Goal: Task Accomplishment & Management: Complete application form

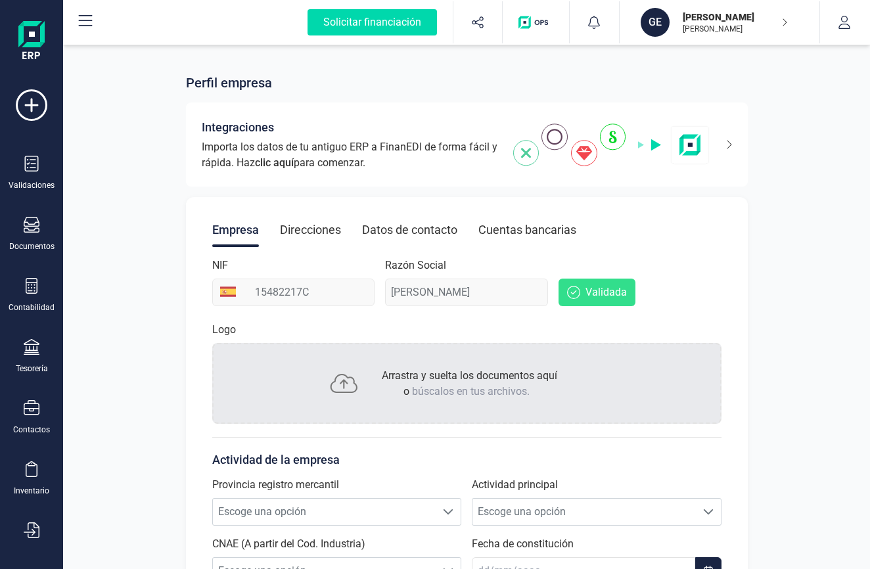
click at [707, 275] on div "Validada" at bounding box center [640, 282] width 163 height 49
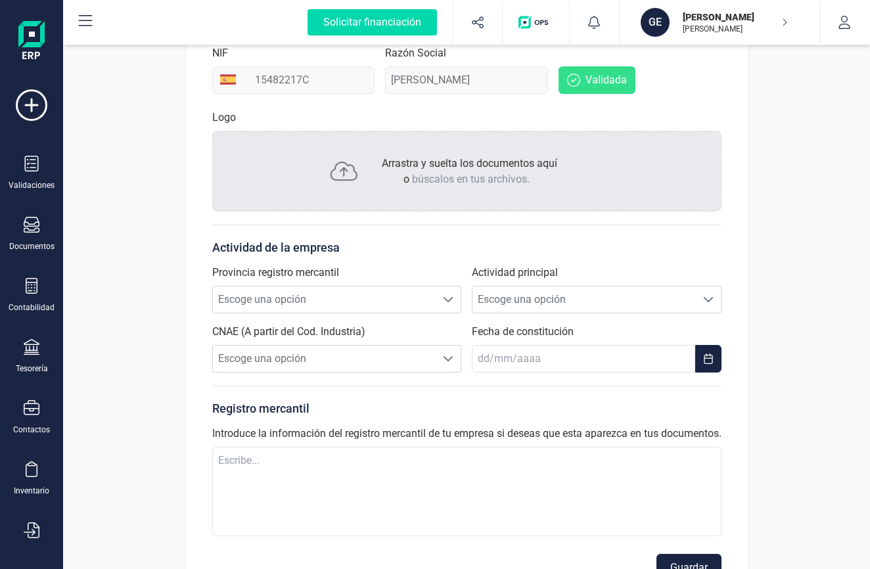
scroll to position [150, 0]
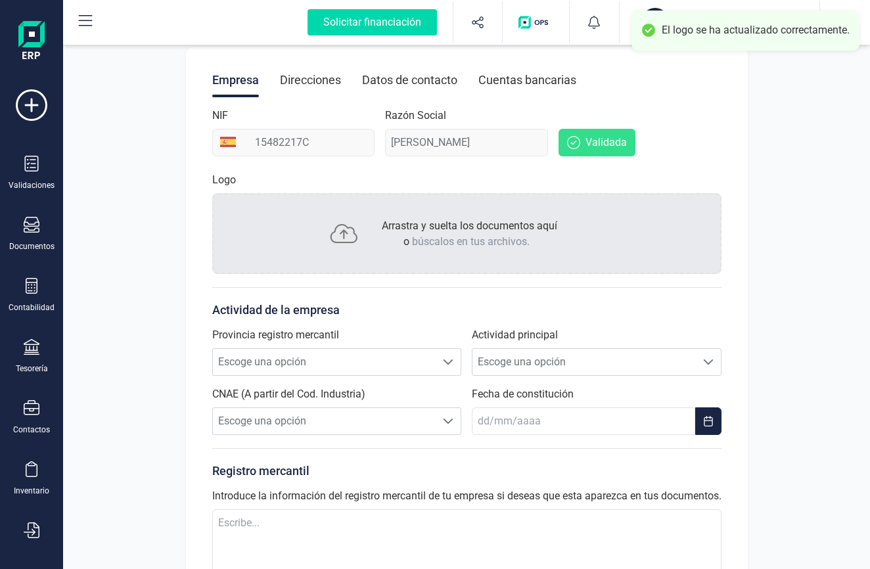
click at [420, 222] on p "Arrastra y suelta los documentos aquí o búscalos en tus archivos." at bounding box center [467, 234] width 181 height 32
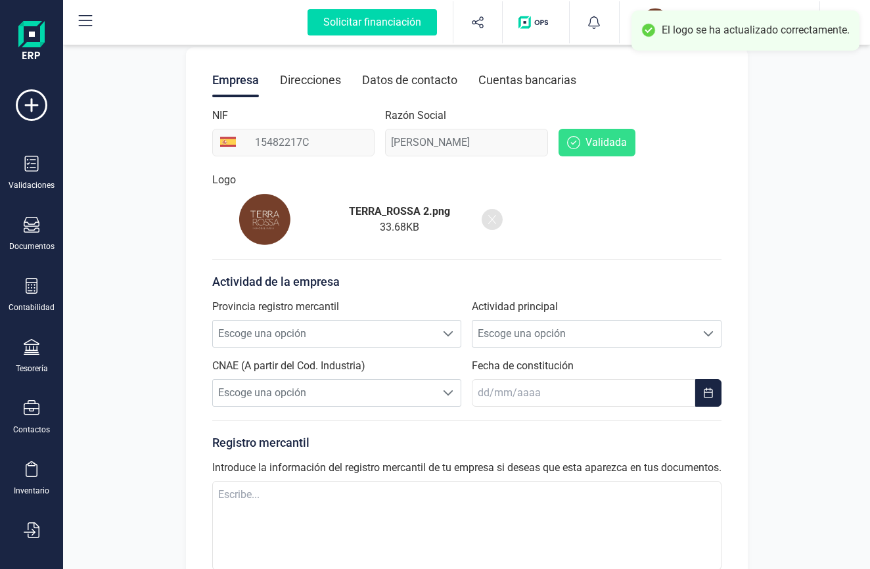
click at [494, 216] on icon at bounding box center [492, 219] width 8 height 11
click at [283, 333] on span "Escoge una opción" at bounding box center [325, 334] width 224 height 26
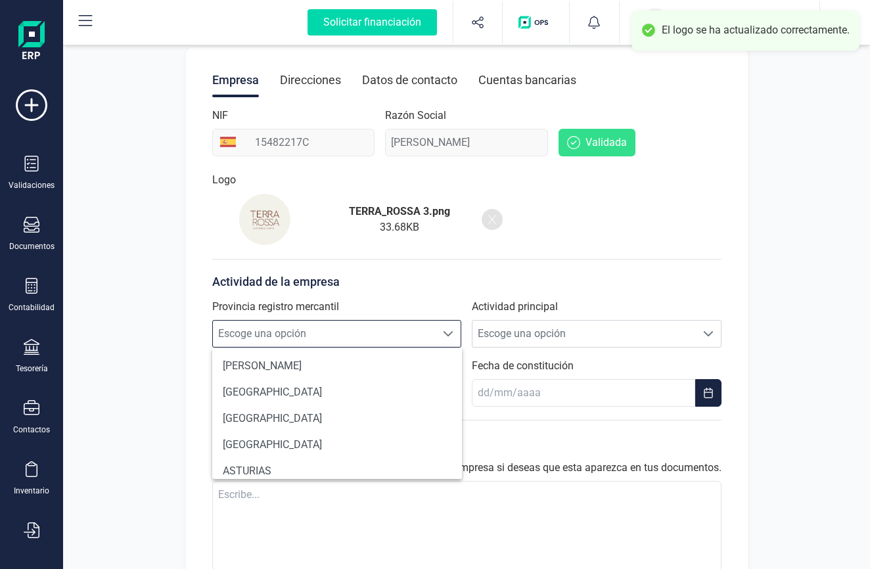
scroll to position [8, 63]
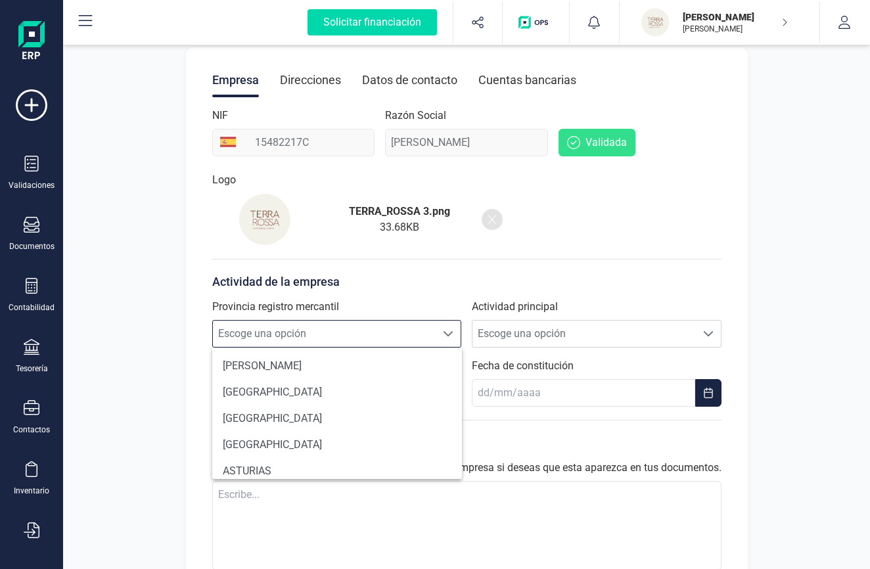
click at [283, 333] on span "Escoge una opción" at bounding box center [325, 334] width 224 height 26
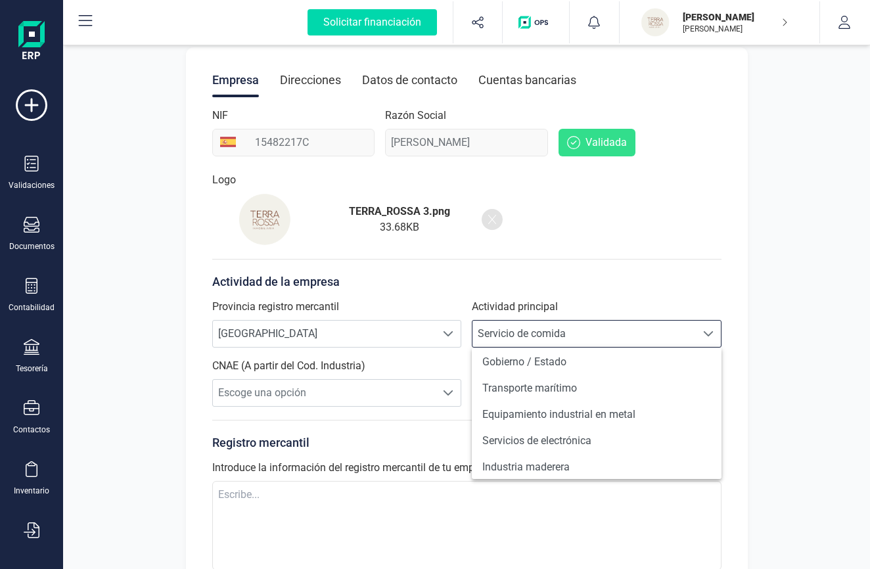
scroll to position [1141, 0]
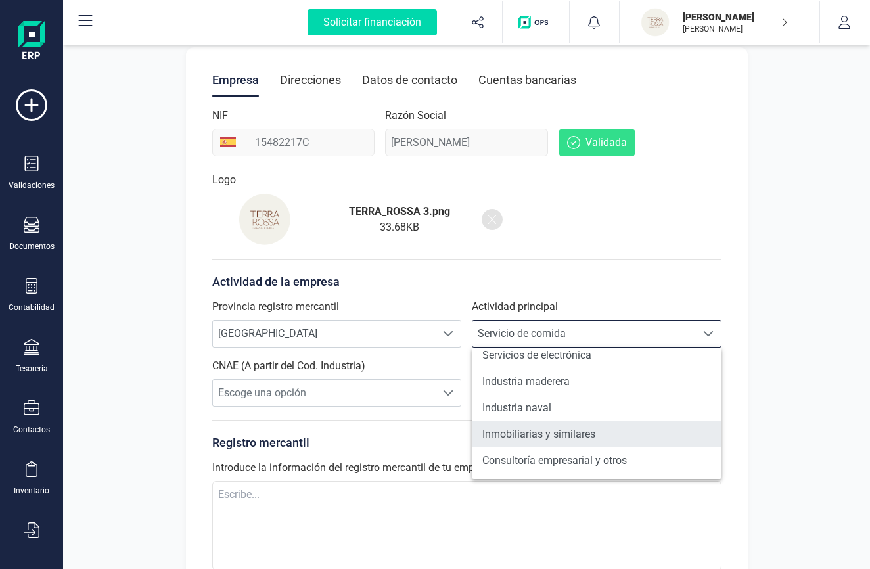
click at [557, 440] on li "Inmobiliarias y similares" at bounding box center [597, 434] width 250 height 26
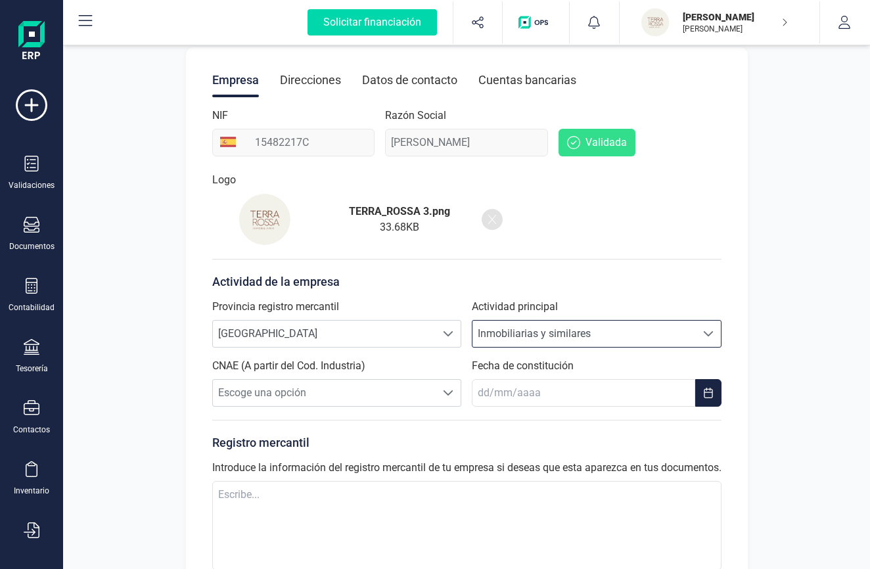
scroll to position [7, 62]
click at [348, 396] on span "Escoge una opción" at bounding box center [325, 393] width 224 height 26
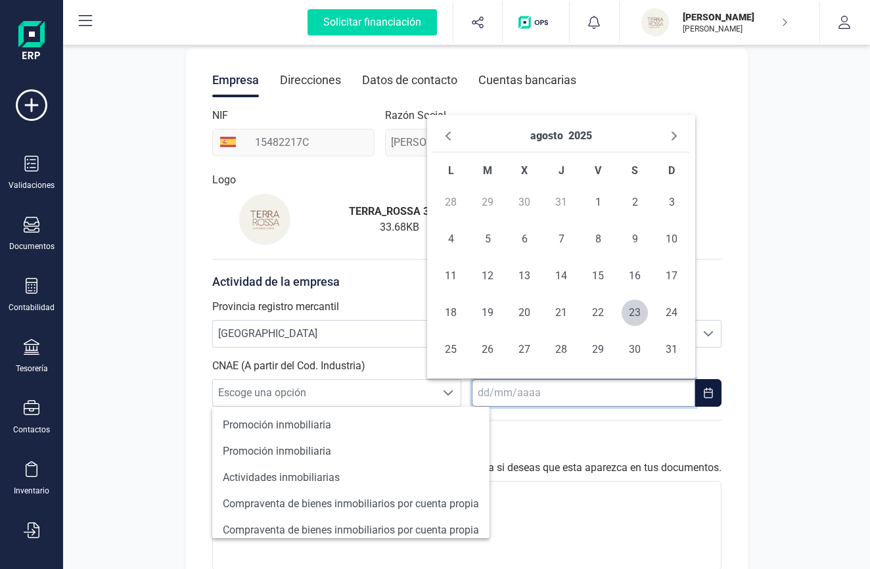
click at [546, 399] on input "text" at bounding box center [584, 393] width 224 height 28
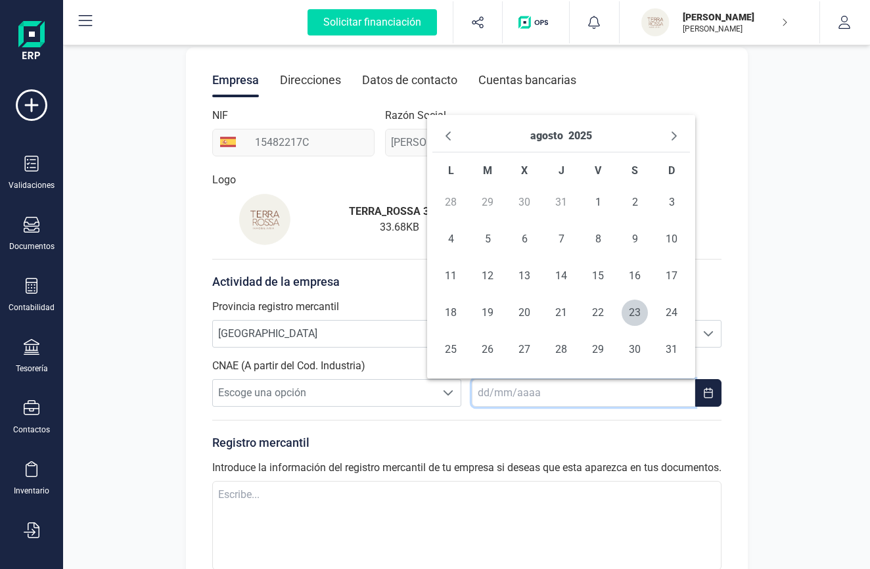
click at [153, 375] on div "Perfil empresa Integraciones Importa los datos de tu antiguo ERP a FinanEDI de …" at bounding box center [466, 269] width 807 height 755
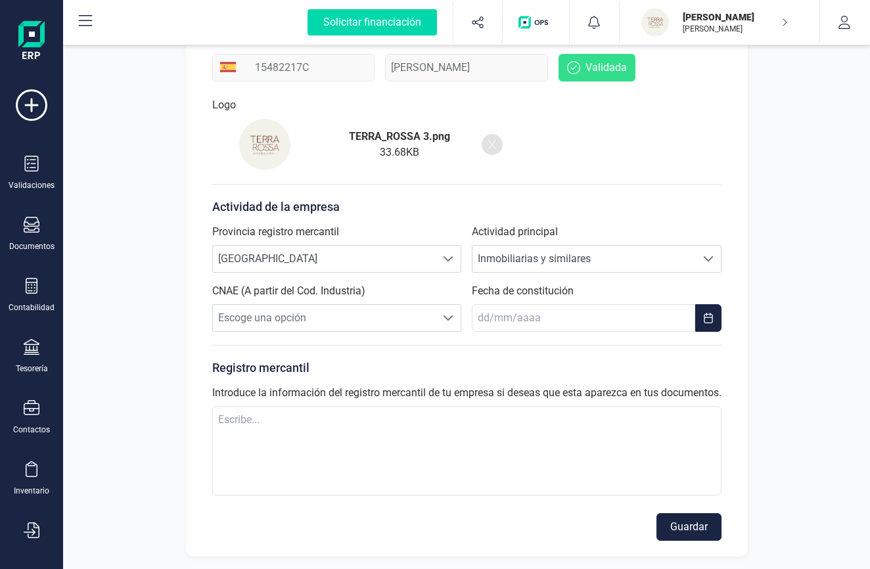
scroll to position [0, 0]
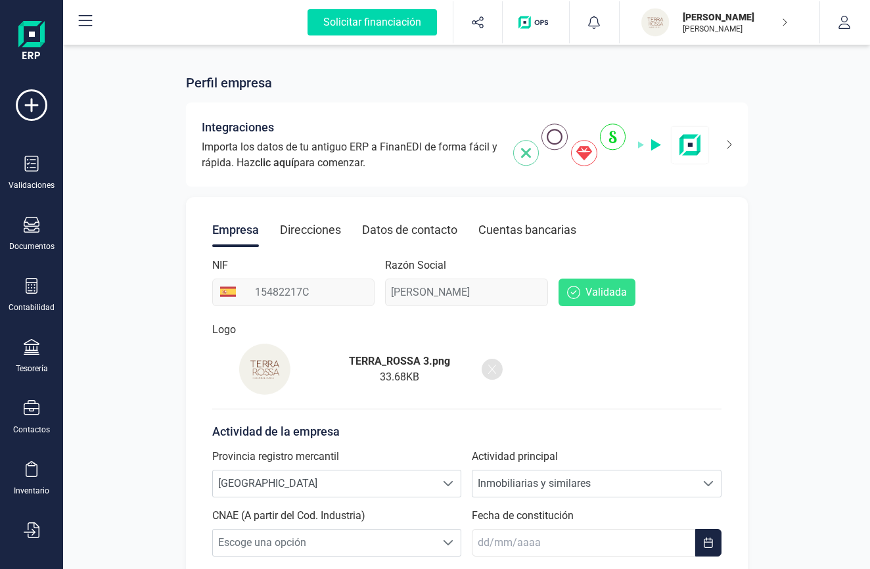
click at [774, 30] on p "[PERSON_NAME]" at bounding box center [735, 29] width 105 height 11
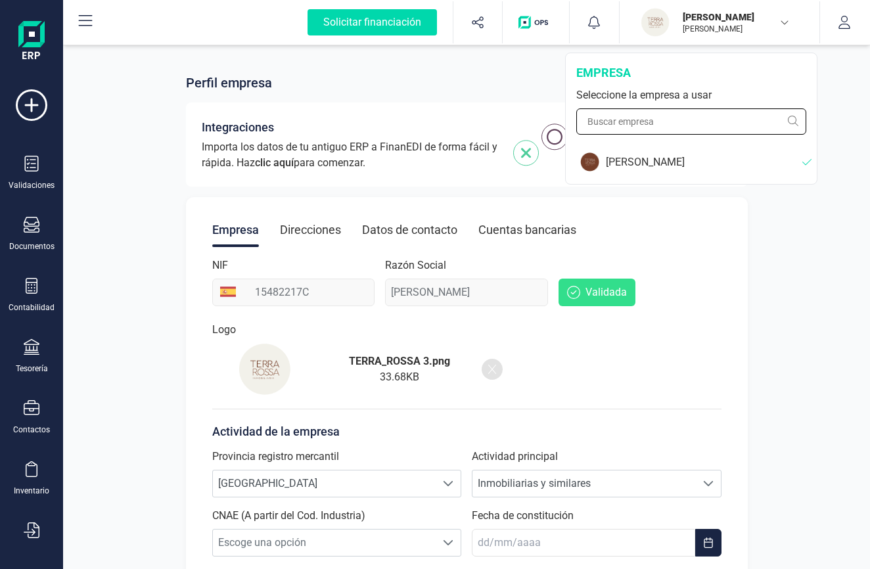
click at [726, 125] on input "text" at bounding box center [692, 121] width 230 height 26
click at [711, 168] on div "[PERSON_NAME]" at bounding box center [704, 162] width 197 height 16
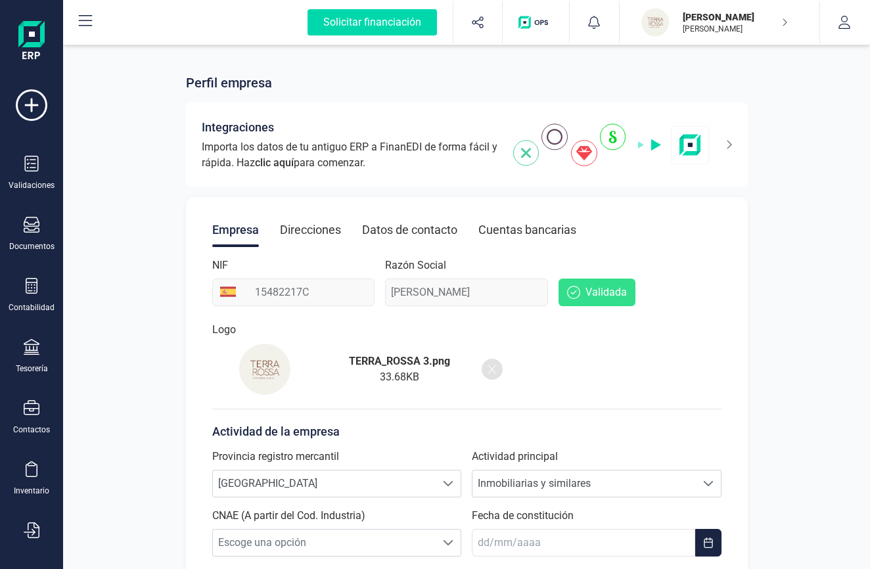
click at [753, 302] on div "Perfil empresa Integraciones Importa los datos de tu antiguo ERP a FinanEDI de …" at bounding box center [467, 424] width 582 height 713
click at [32, 406] on icon at bounding box center [32, 408] width 16 height 16
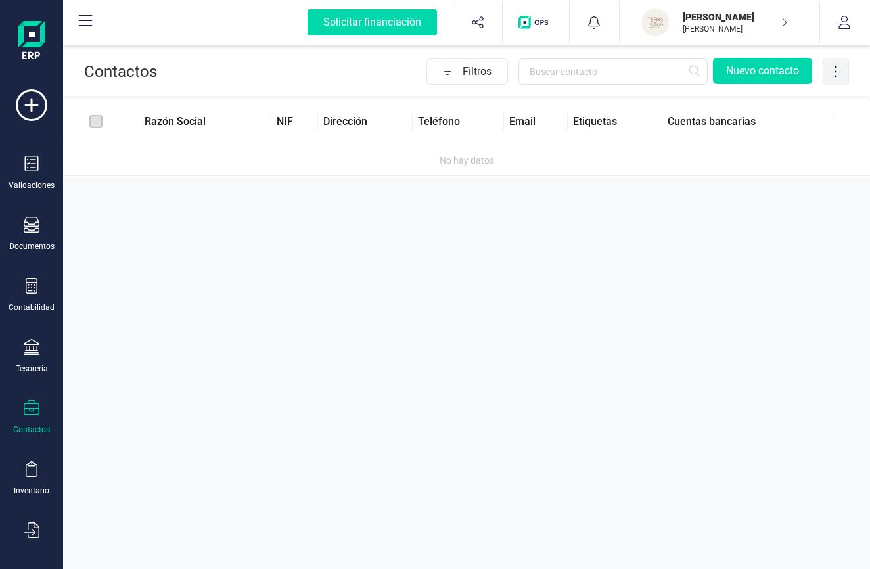
click at [834, 67] on icon at bounding box center [836, 71] width 25 height 14
click at [419, 262] on div "Contactos Filtros Nuevo contacto Razón Social NIF Dirección Teléfono Email Etiq…" at bounding box center [466, 284] width 807 height 569
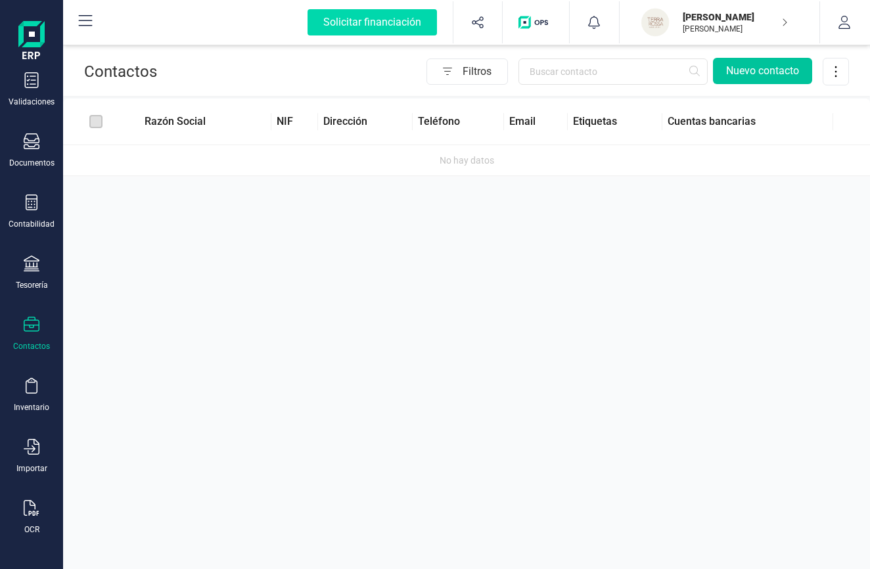
click at [740, 82] on button "Nuevo contacto" at bounding box center [762, 71] width 99 height 26
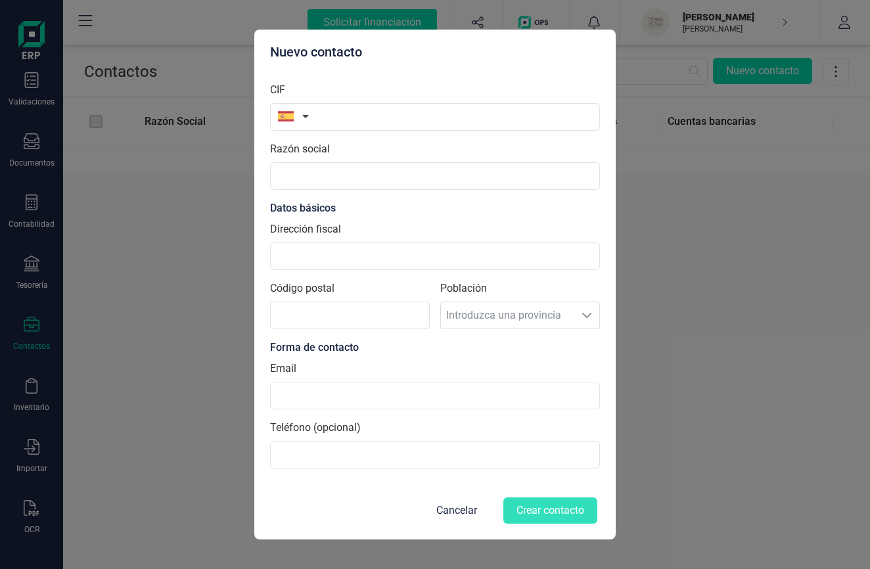
click at [300, 115] on button "button" at bounding box center [290, 116] width 41 height 26
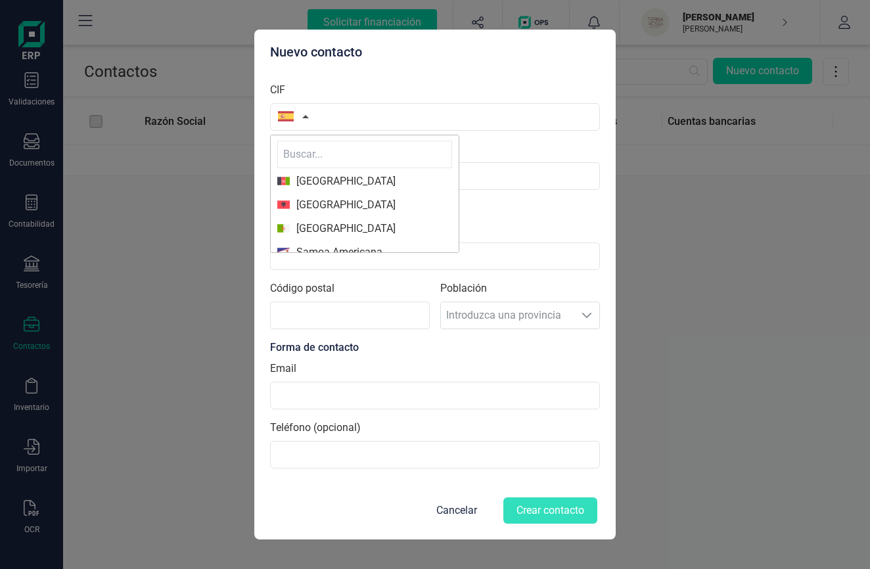
click at [283, 93] on label "CIF" at bounding box center [277, 90] width 15 height 16
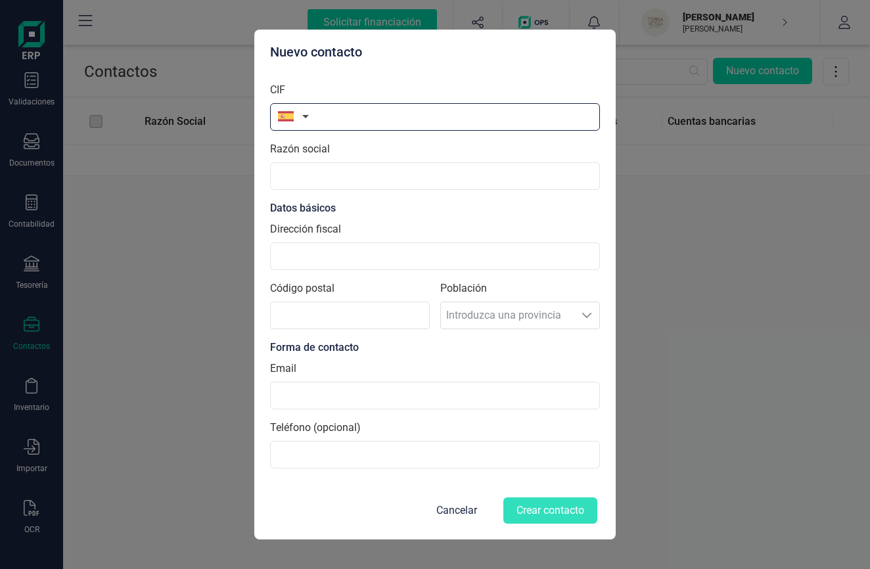
click at [327, 110] on input "text" at bounding box center [435, 117] width 330 height 28
type input "23279635R"
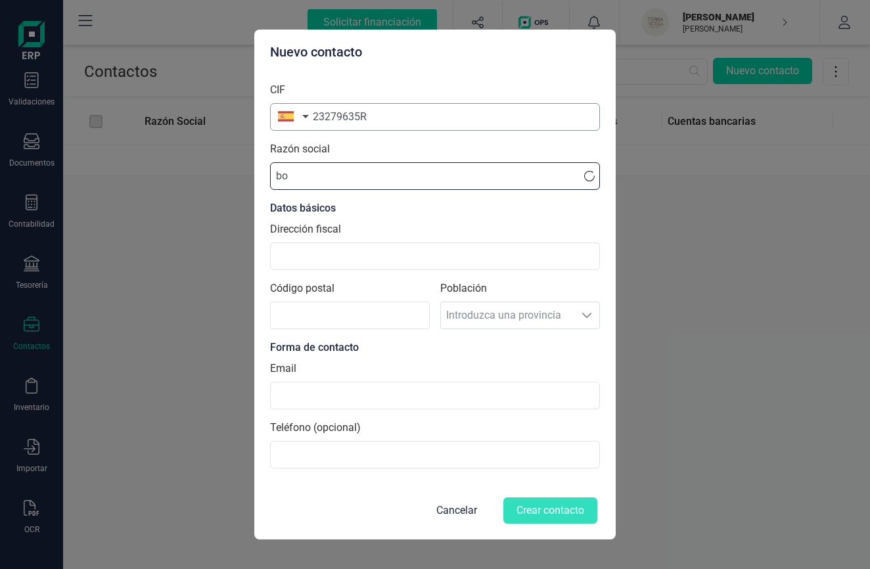
type input "b"
type input "BOSQUE SIMÓN, ÁLVARO"
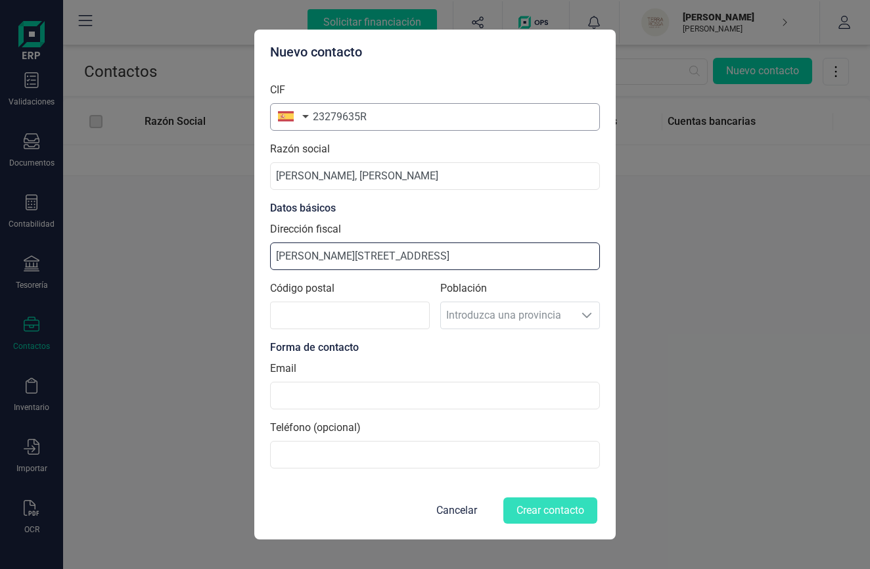
type input "Calle Aniceto,42"
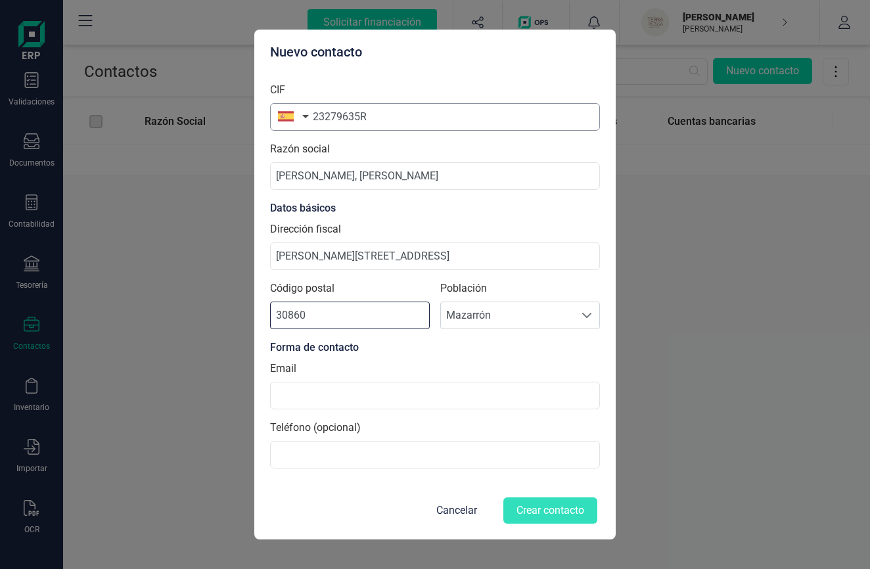
type input "30860"
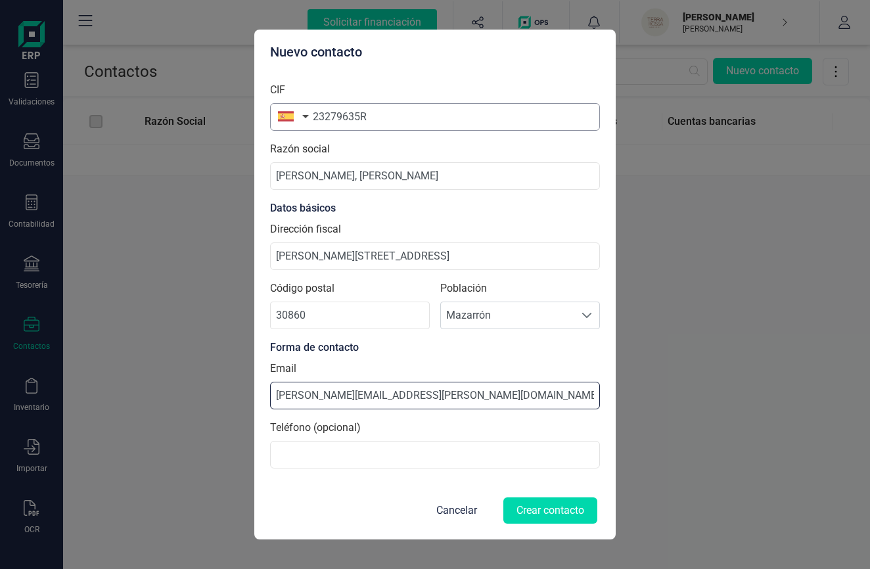
type input "alvaro.bosque.simon@gmail.com"
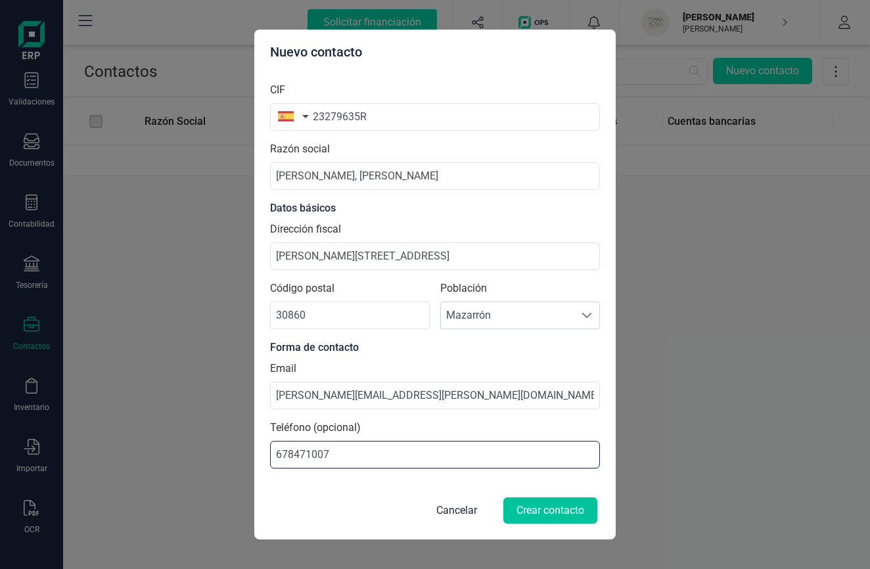
type input "678471007"
click at [533, 518] on button "Crear contacto" at bounding box center [551, 511] width 94 height 26
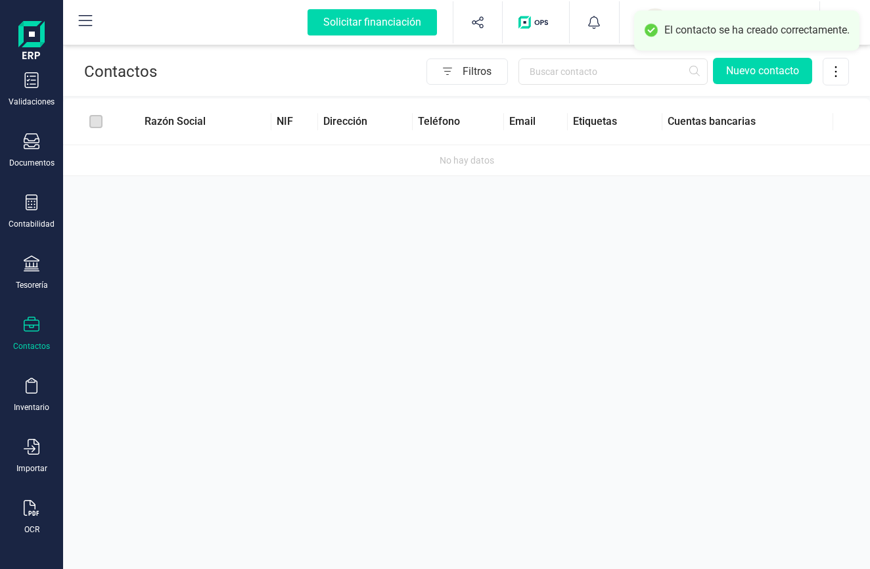
click at [509, 218] on div "Contactos Filtros Nuevo contacto Razón Social NIF Dirección Teléfono Email Etiq…" at bounding box center [466, 284] width 807 height 569
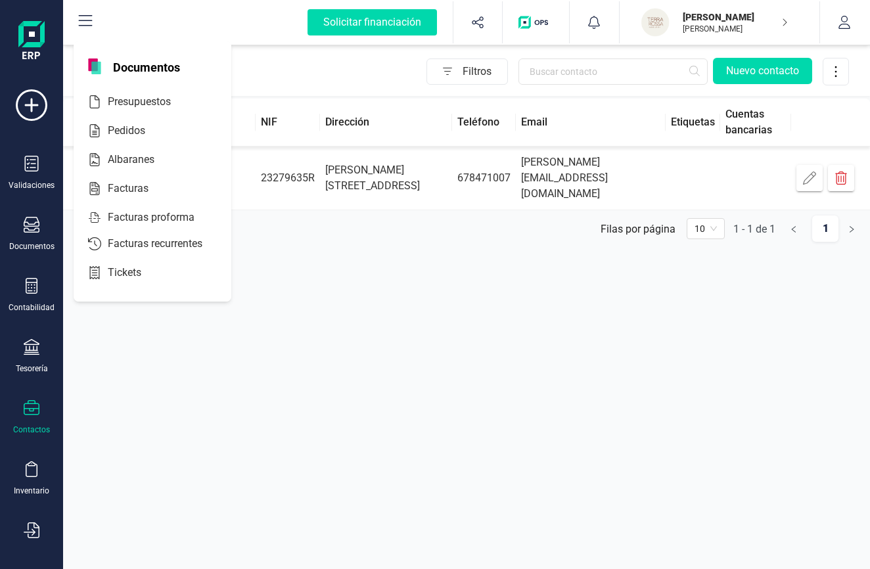
scroll to position [83, 0]
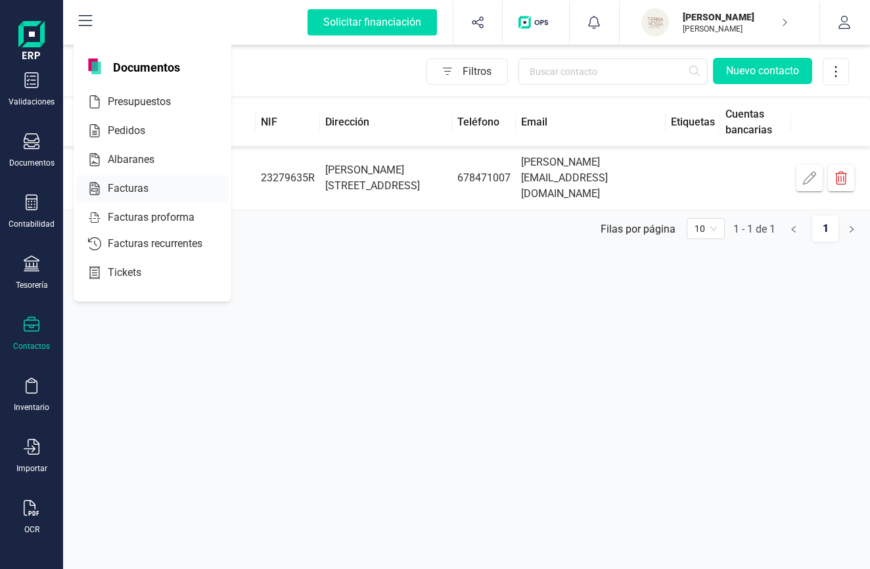
click at [109, 183] on span "Facturas" at bounding box center [138, 189] width 70 height 16
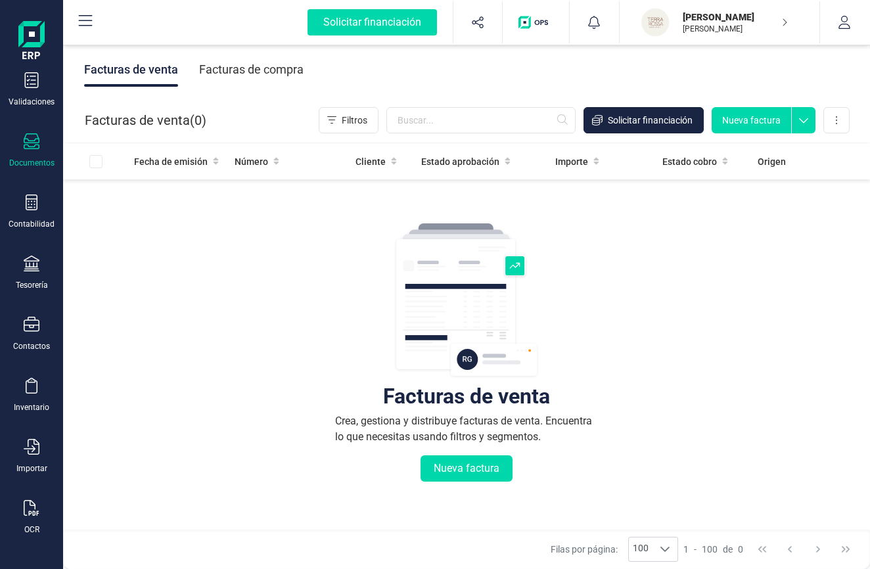
click at [730, 123] on button "Nueva factura" at bounding box center [752, 120] width 80 height 26
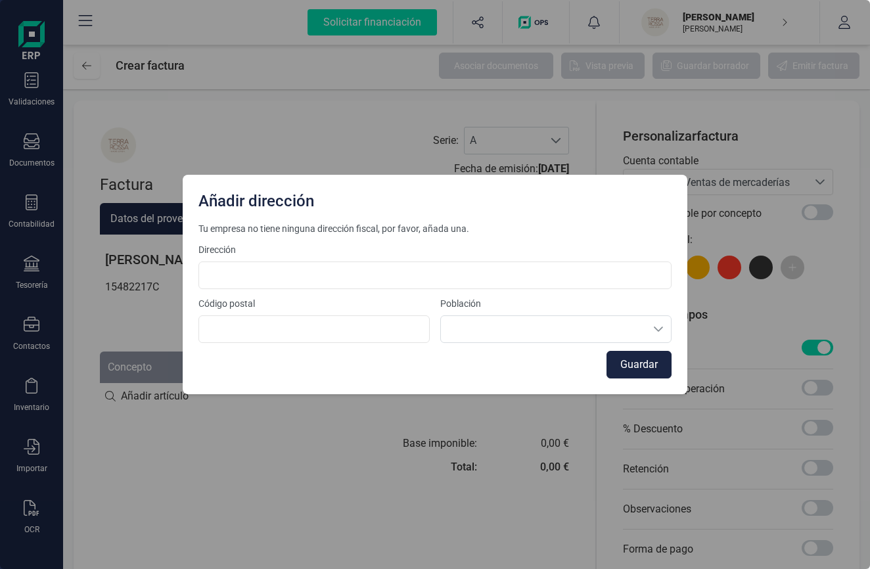
click at [323, 258] on div "Dirección" at bounding box center [435, 266] width 473 height 46
click at [314, 271] on input at bounding box center [435, 276] width 473 height 28
type input "Calle Aniceto, 42"
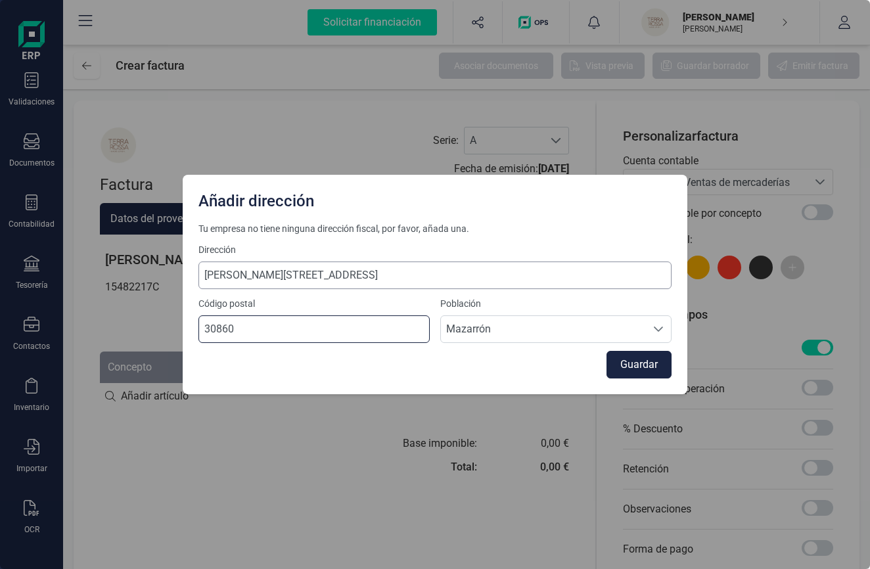
type input "30860"
click at [652, 370] on button "Guardar" at bounding box center [639, 365] width 65 height 28
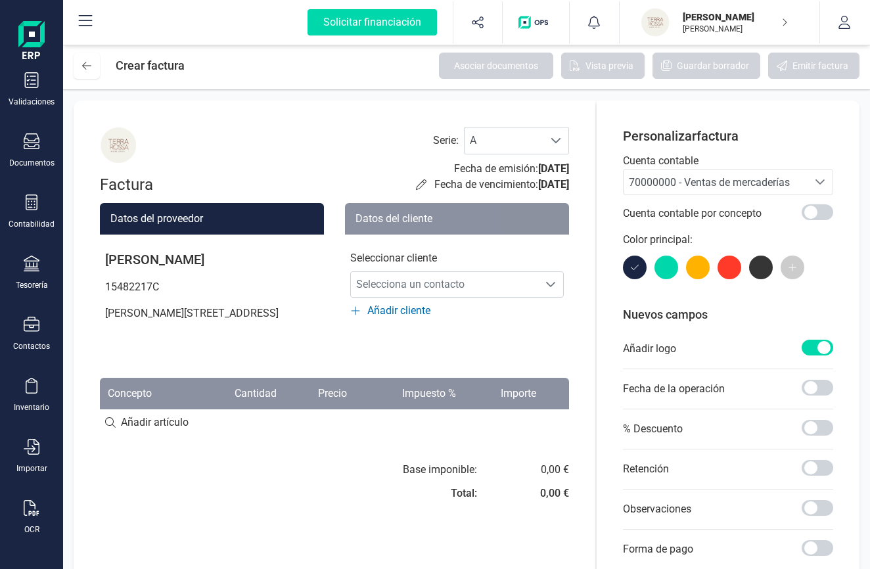
click at [667, 264] on div at bounding box center [667, 268] width 24 height 24
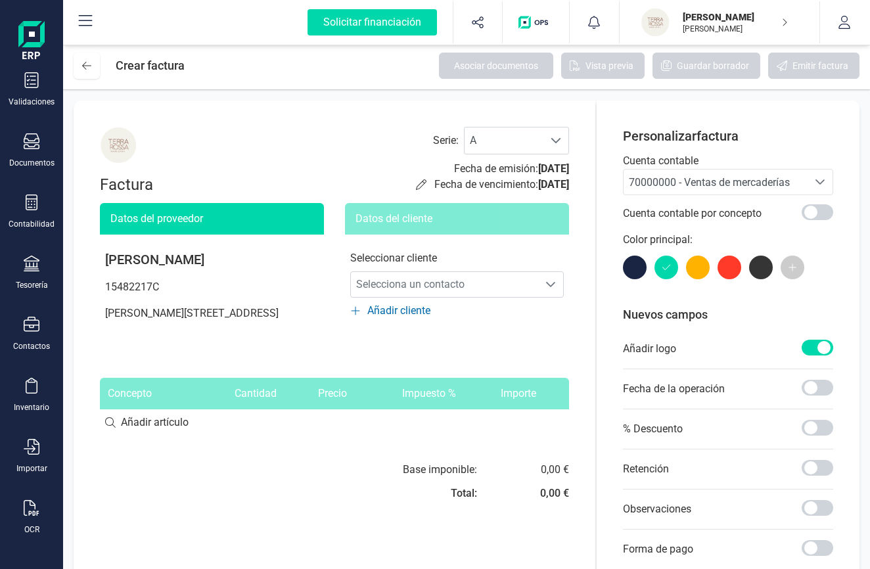
click at [699, 273] on div at bounding box center [698, 268] width 24 height 24
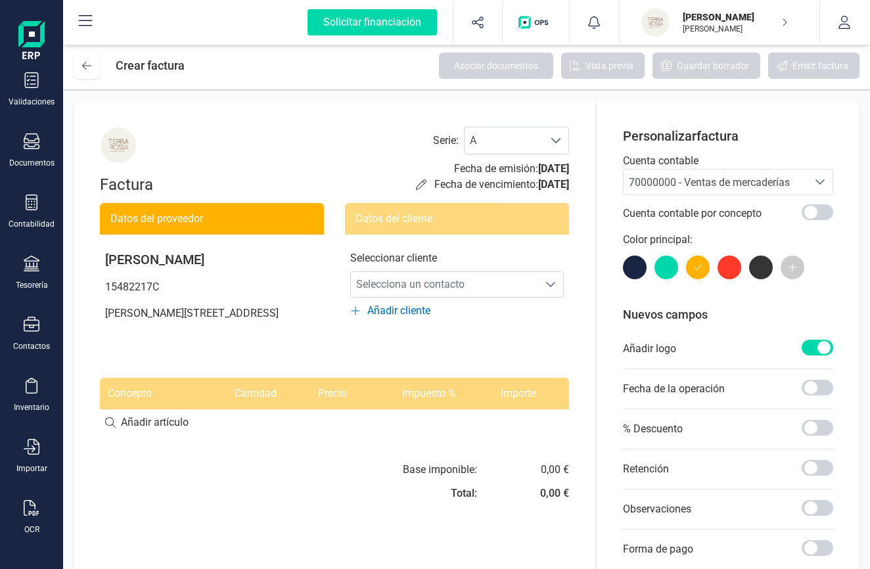
click at [795, 273] on span at bounding box center [793, 268] width 24 height 24
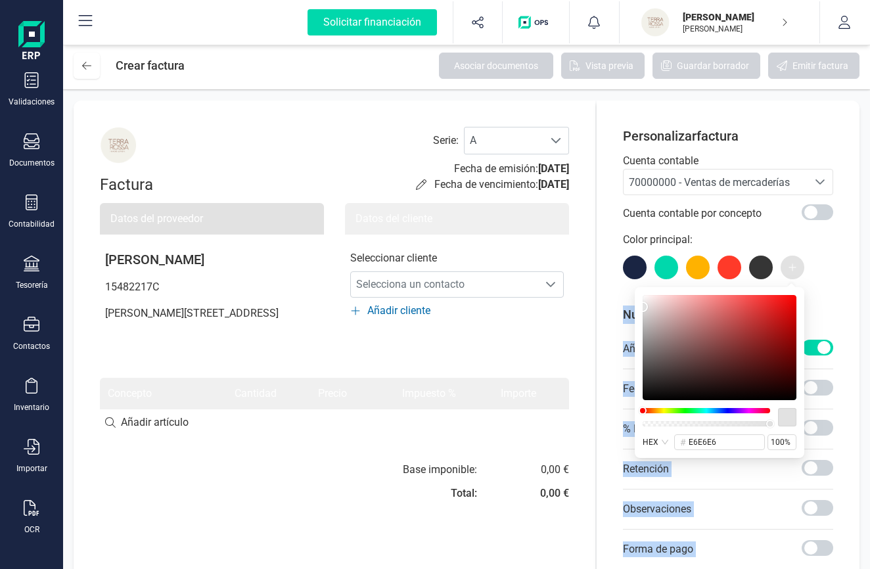
type input "e7e7e7"
drag, startPoint x: 686, startPoint y: 336, endPoint x: 615, endPoint y: 305, distance: 77.4
click at [643, 305] on div at bounding box center [720, 347] width 154 height 105
click at [841, 277] on div "Personalizar factura Cuenta contable 70000000 - Ventas de mercaderías 70000000 …" at bounding box center [728, 415] width 263 height 628
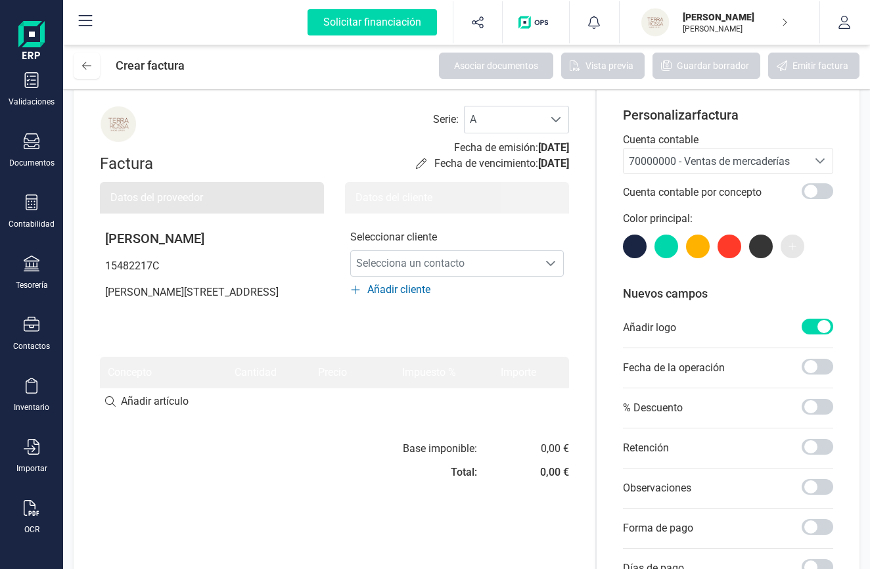
scroll to position [0, 0]
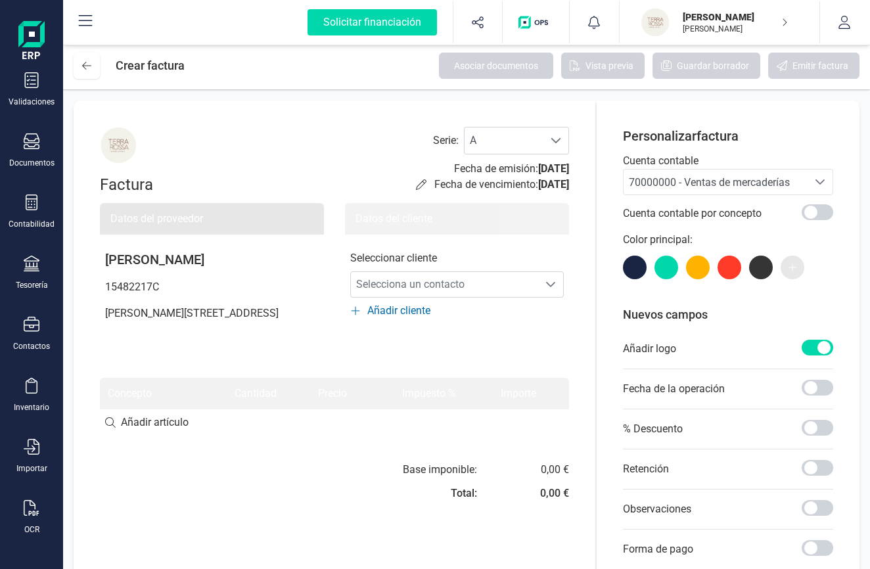
click at [701, 190] on div "70000000 - Ventas de mercaderías" at bounding box center [716, 183] width 174 height 16
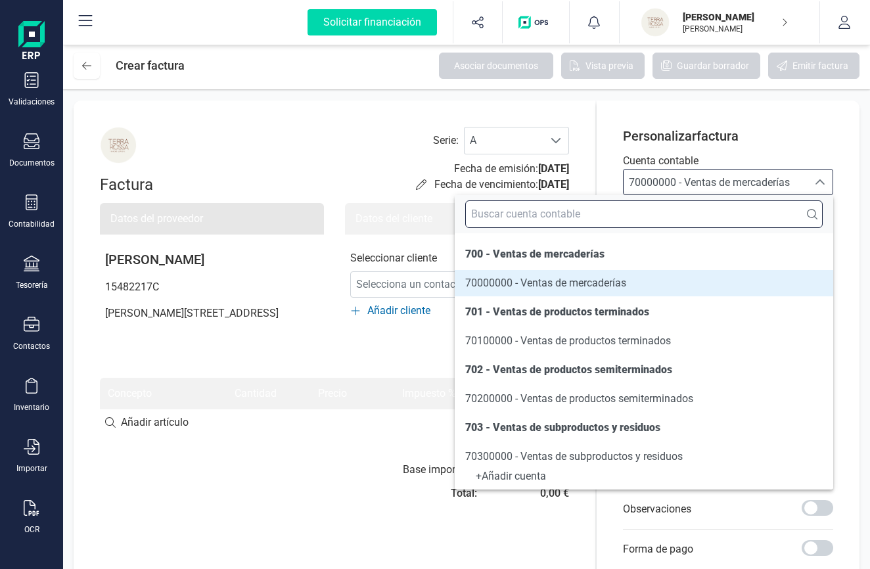
click at [666, 225] on input "text" at bounding box center [644, 214] width 358 height 28
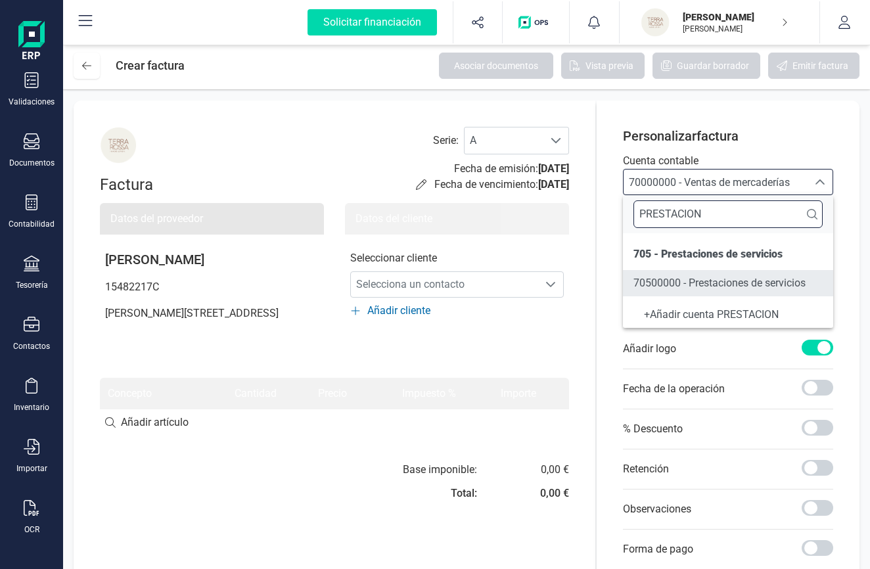
type input "PRESTACION"
click at [725, 277] on span "70500000 - Prestaciones de servicios" at bounding box center [720, 283] width 172 height 16
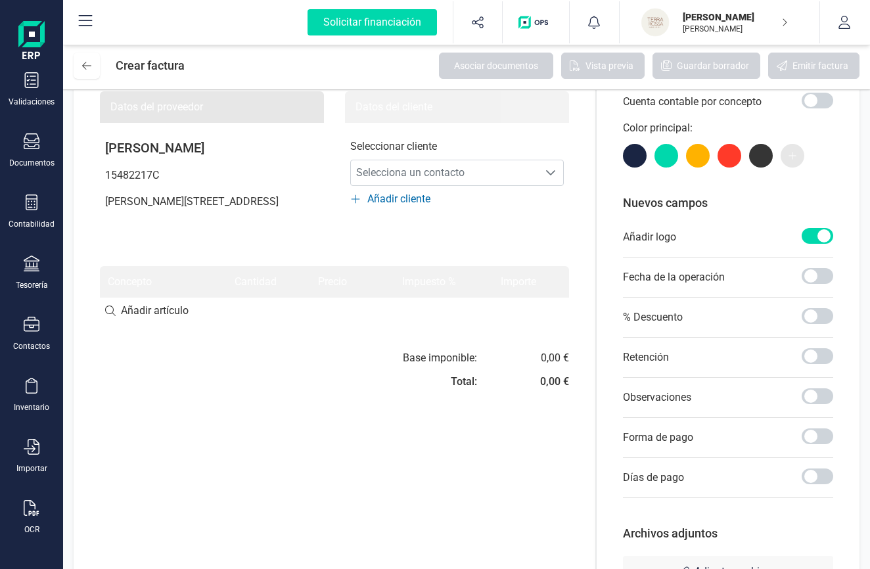
scroll to position [100, 0]
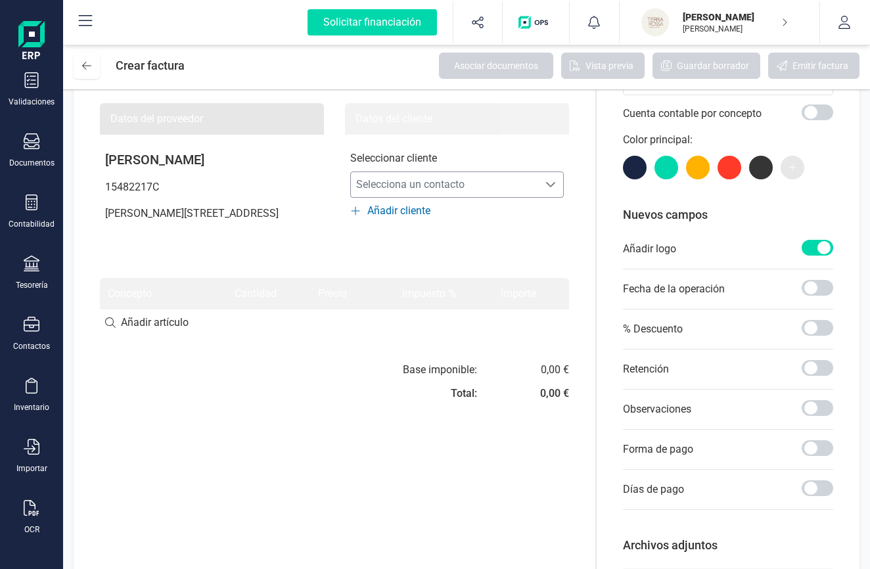
click at [548, 183] on icon "Selecciona un contacto" at bounding box center [550, 184] width 9 height 5
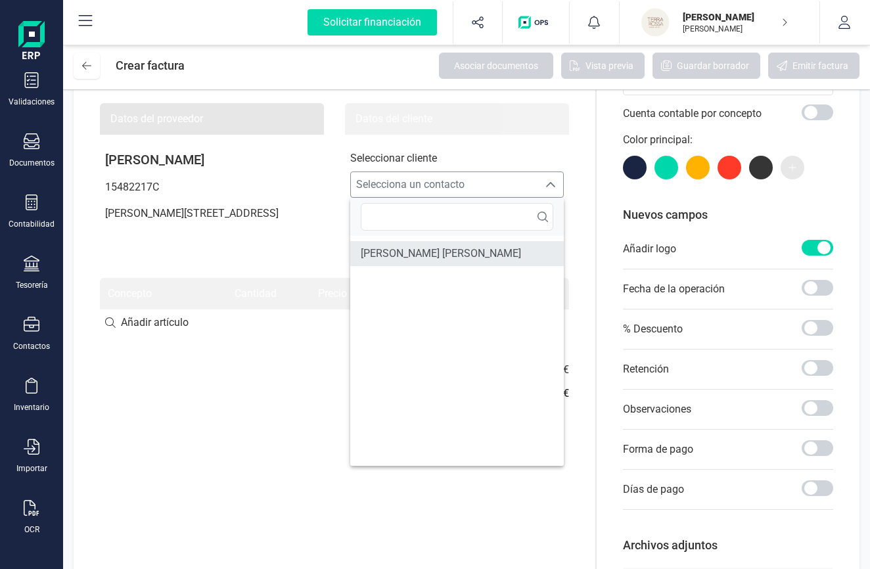
click at [413, 253] on span "ALVARO BOSQUE SIMÓN" at bounding box center [441, 254] width 160 height 16
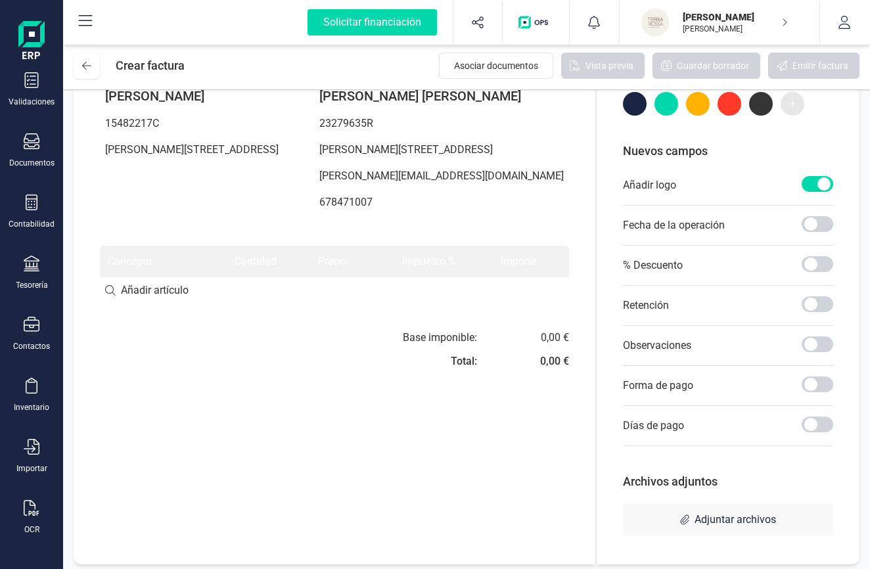
scroll to position [170, 0]
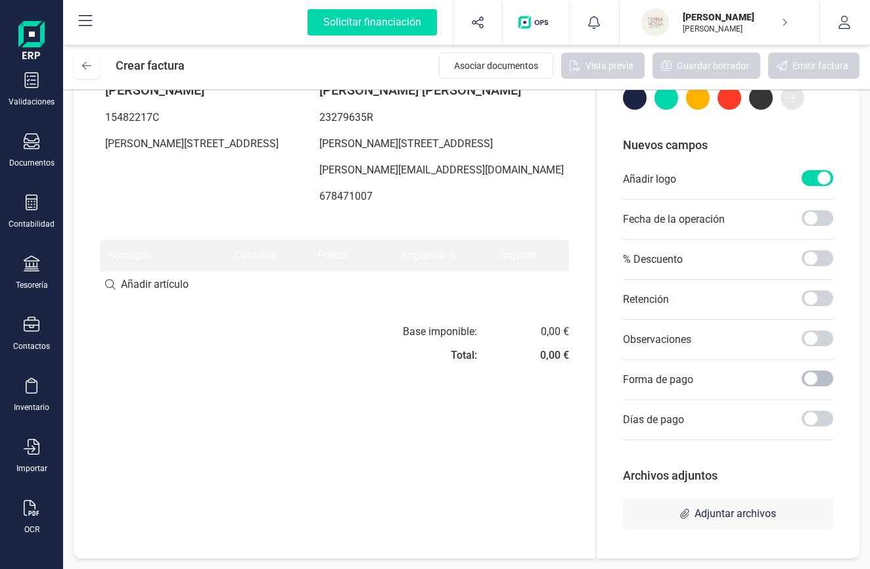
click at [813, 381] on span at bounding box center [818, 379] width 32 height 16
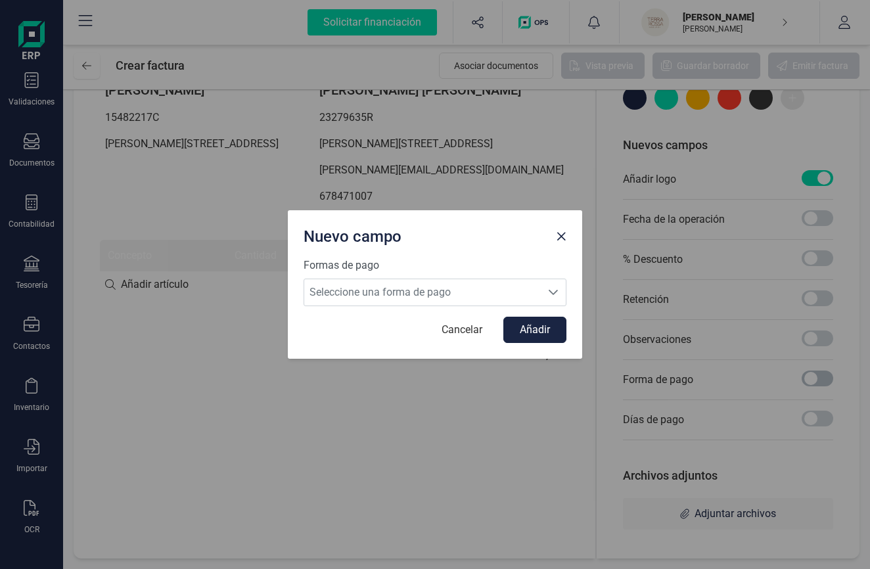
scroll to position [7, 5]
click at [436, 294] on span "Seleccione una forma de pago" at bounding box center [422, 292] width 237 height 26
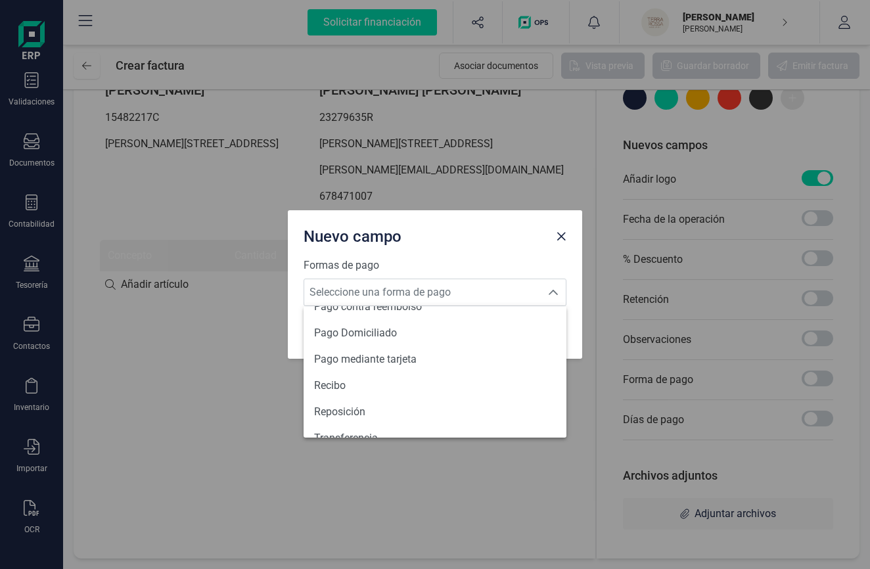
scroll to position [484, 0]
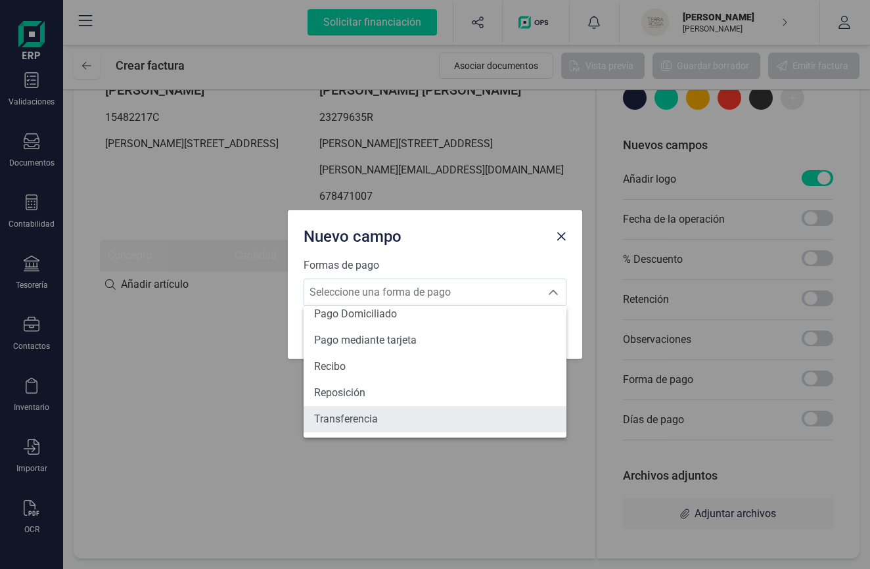
click at [355, 415] on span "Transferencia" at bounding box center [346, 420] width 64 height 16
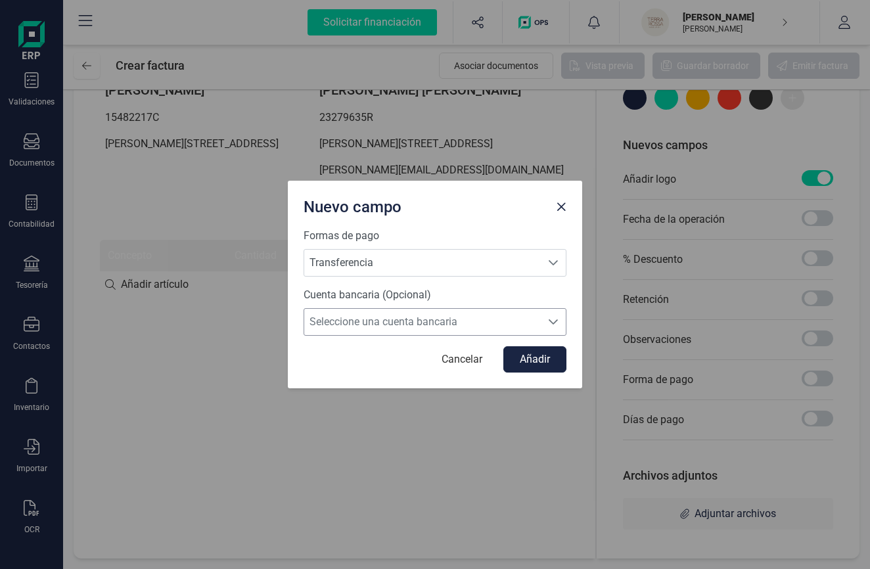
click at [364, 329] on span "Seleccione una cuenta bancaria" at bounding box center [422, 322] width 237 height 26
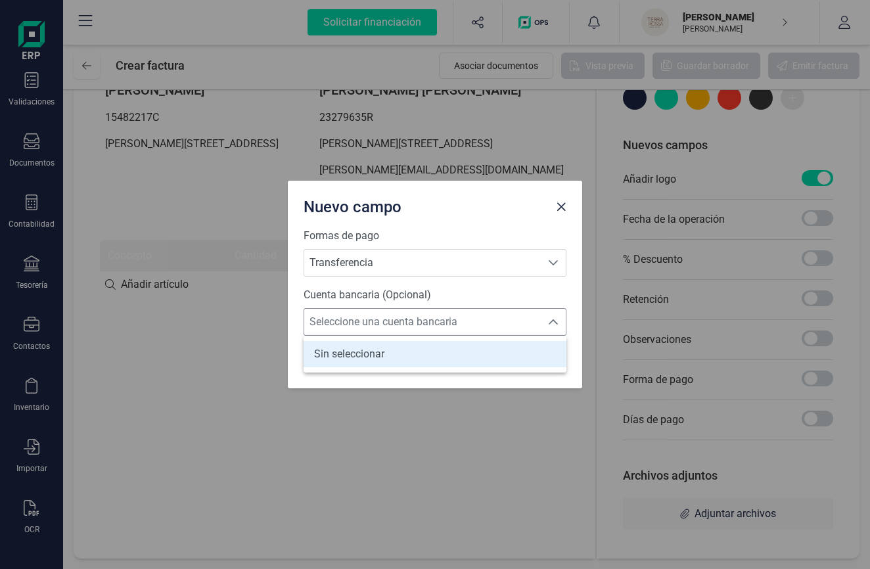
click at [364, 329] on span "Seleccione una cuenta bancaria" at bounding box center [422, 322] width 237 height 26
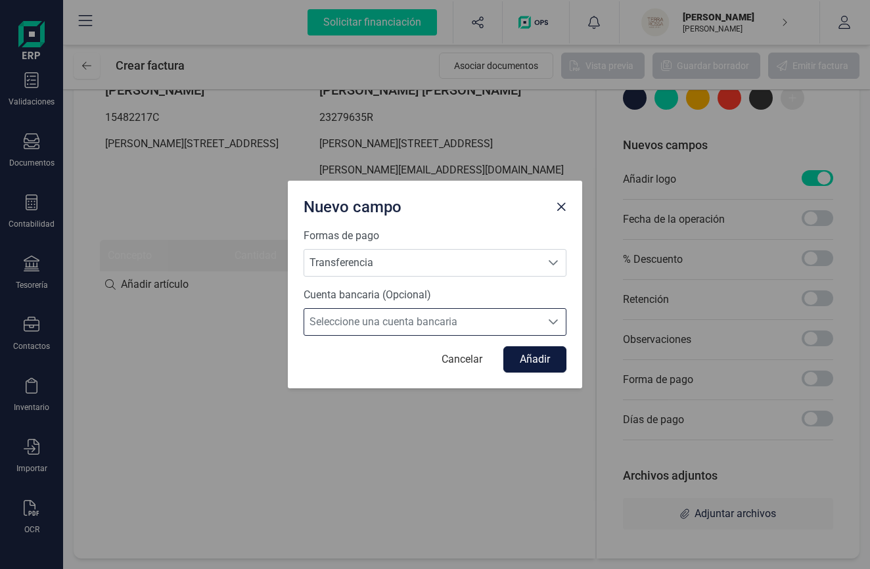
click at [539, 358] on button "Añadir" at bounding box center [535, 359] width 63 height 26
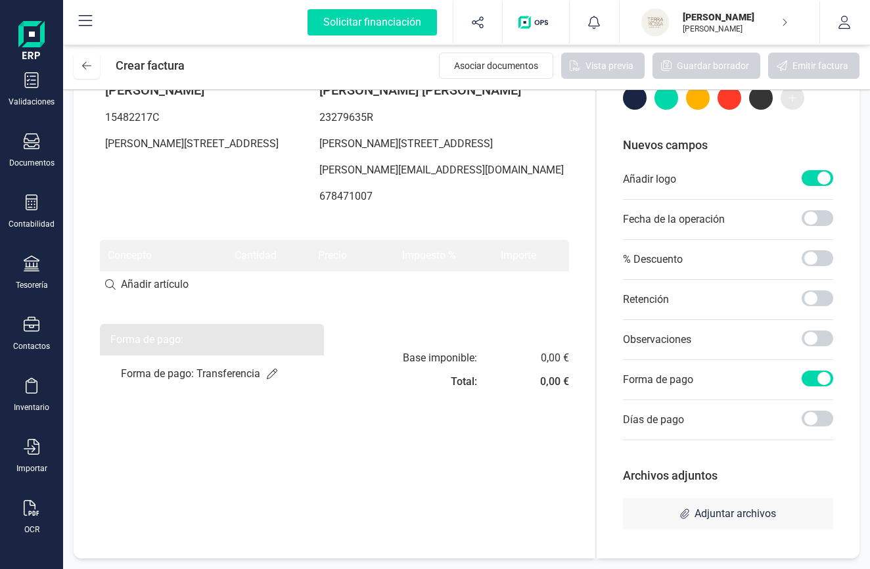
click at [142, 292] on input at bounding box center [334, 284] width 469 height 26
type input "v"
type input "V"
type input "S"
click at [35, 31] on img at bounding box center [31, 42] width 26 height 42
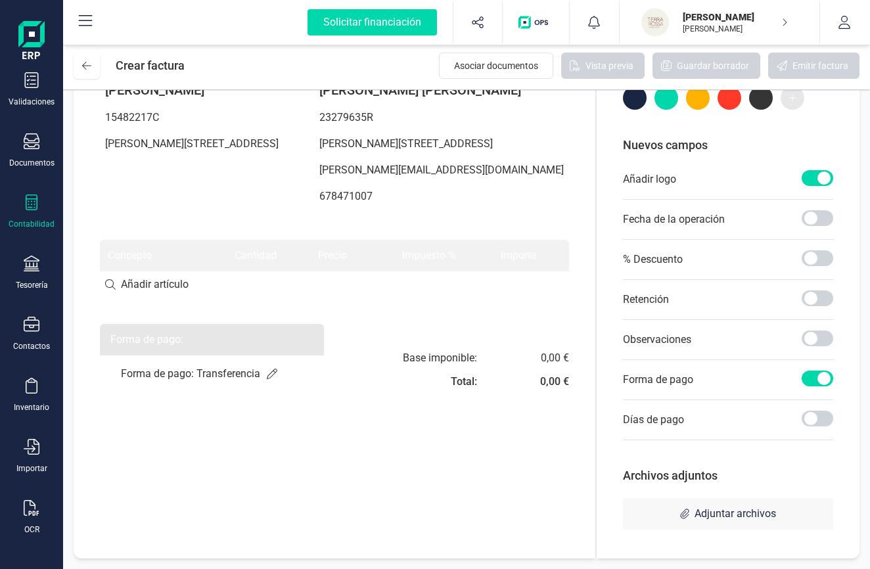
scroll to position [7, 0]
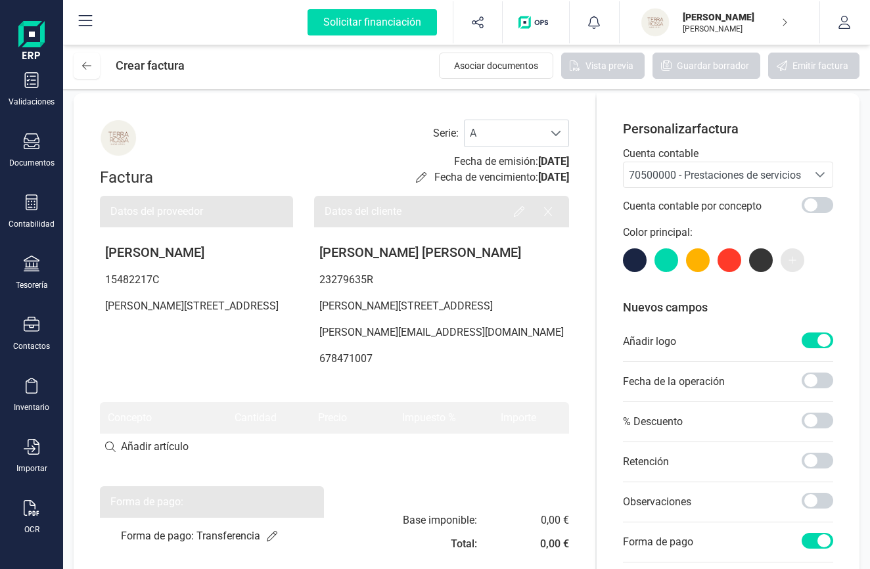
click at [696, 20] on p "[PERSON_NAME]" at bounding box center [735, 17] width 105 height 13
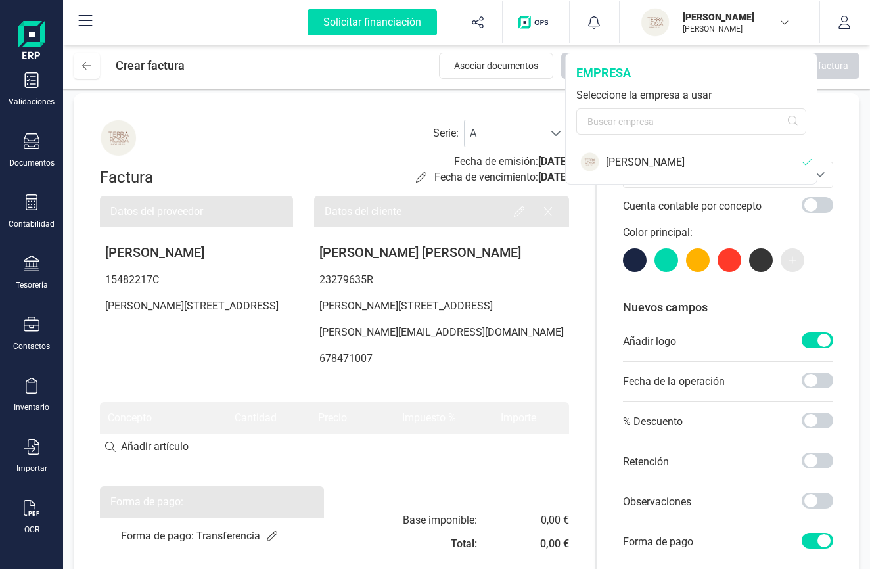
click at [649, 172] on div "[PERSON_NAME]" at bounding box center [692, 162] width 250 height 34
click at [653, 164] on div "[PERSON_NAME]" at bounding box center [704, 162] width 197 height 16
click at [657, 31] on img "button" at bounding box center [655, 22] width 29 height 29
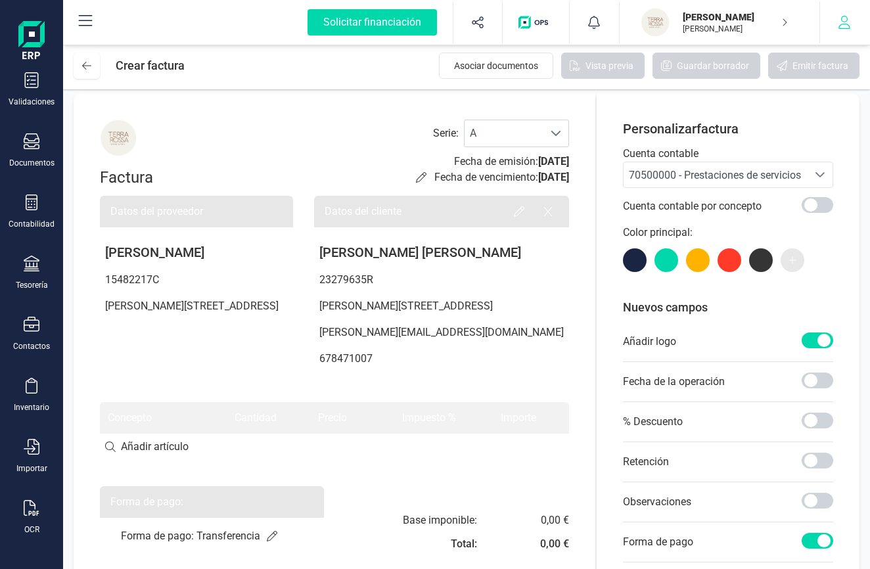
click at [854, 27] on button "button" at bounding box center [844, 22] width 49 height 42
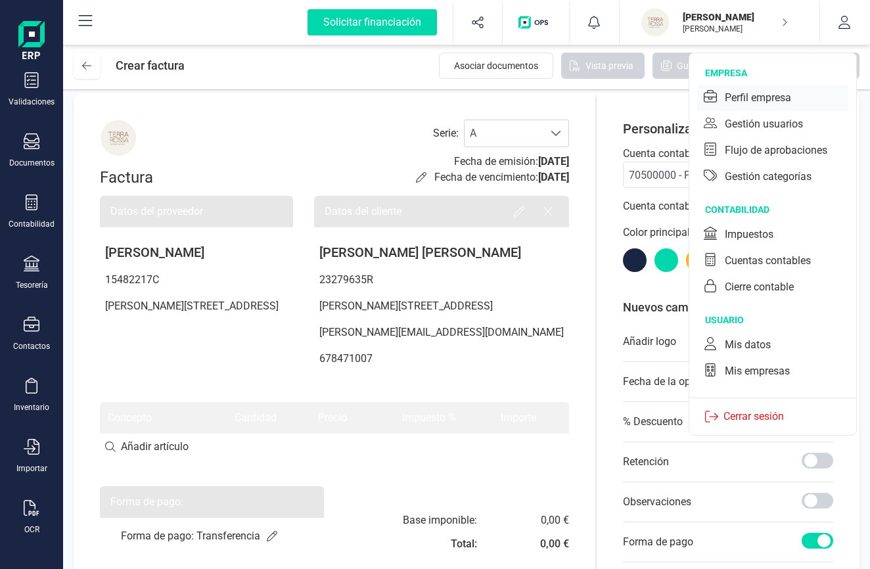
click at [763, 102] on div "Perfil empresa" at bounding box center [758, 98] width 66 height 16
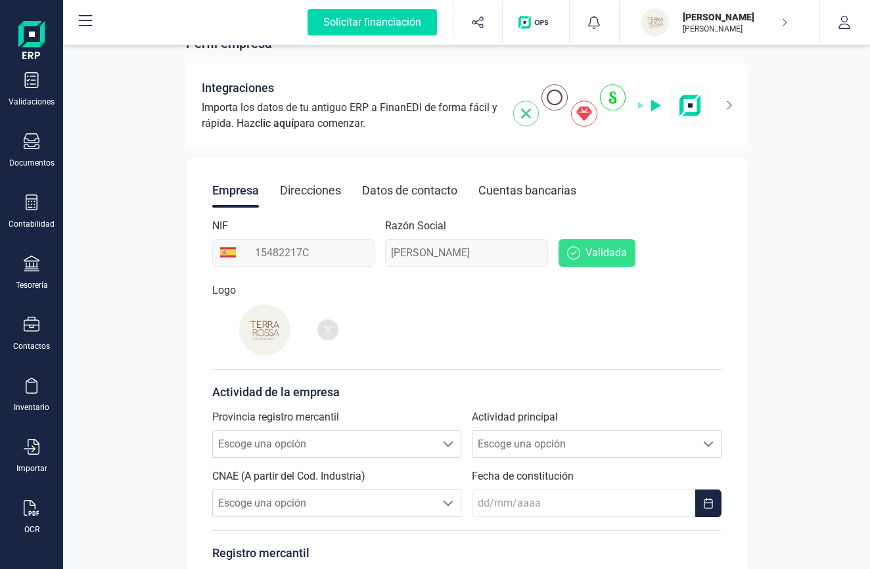
scroll to position [62, 0]
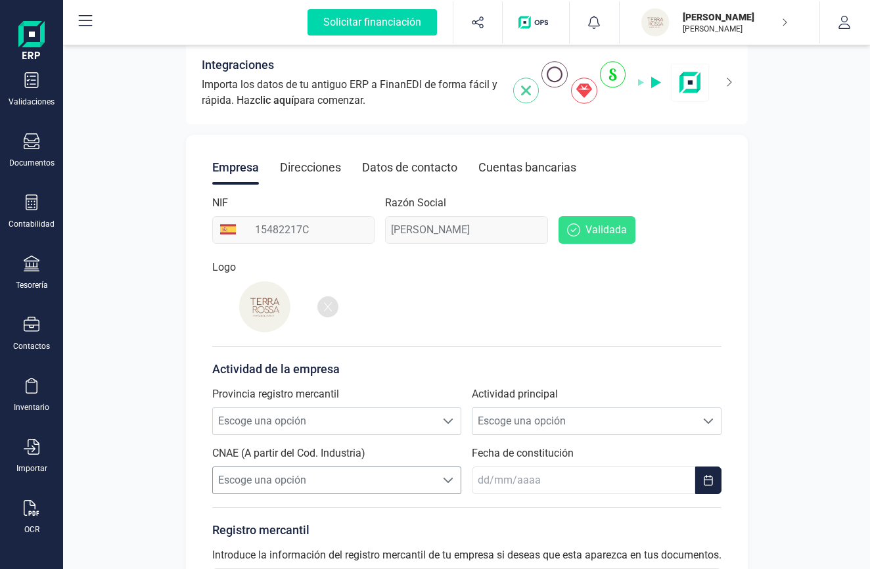
click at [291, 476] on span "Escoge una opción" at bounding box center [325, 480] width 224 height 26
click at [287, 480] on span "Escoge una opción" at bounding box center [325, 480] width 224 height 26
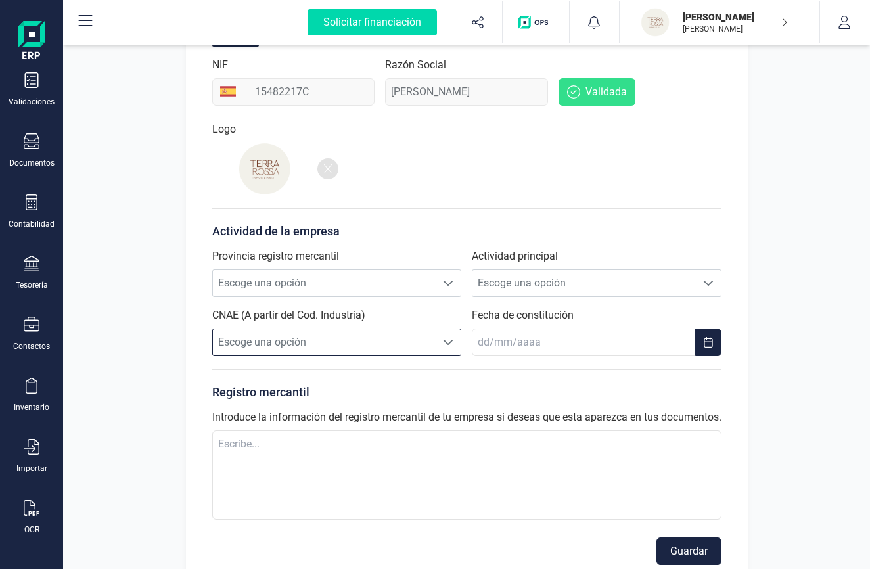
scroll to position [241, 0]
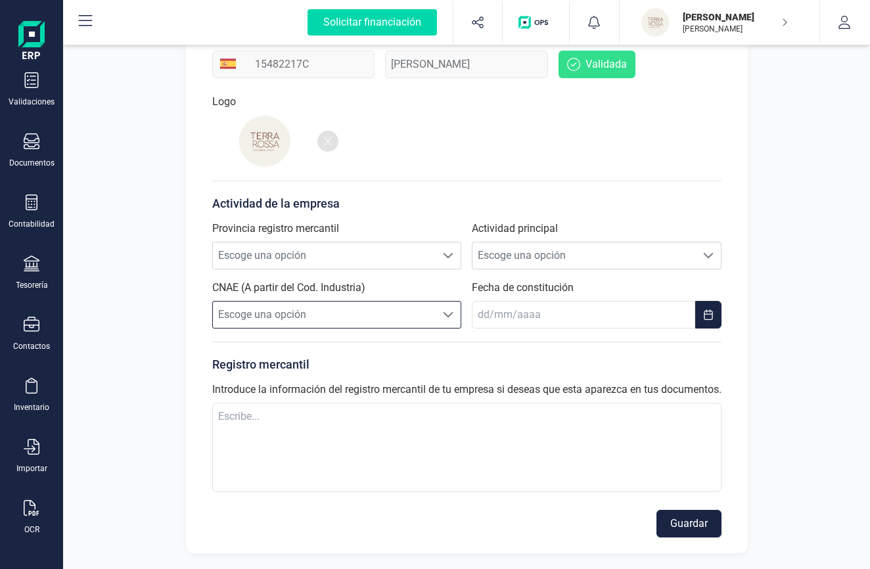
click at [433, 308] on span "Escoge una opción" at bounding box center [325, 315] width 224 height 26
click at [309, 329] on li "Sin resultados" at bounding box center [337, 334] width 250 height 26
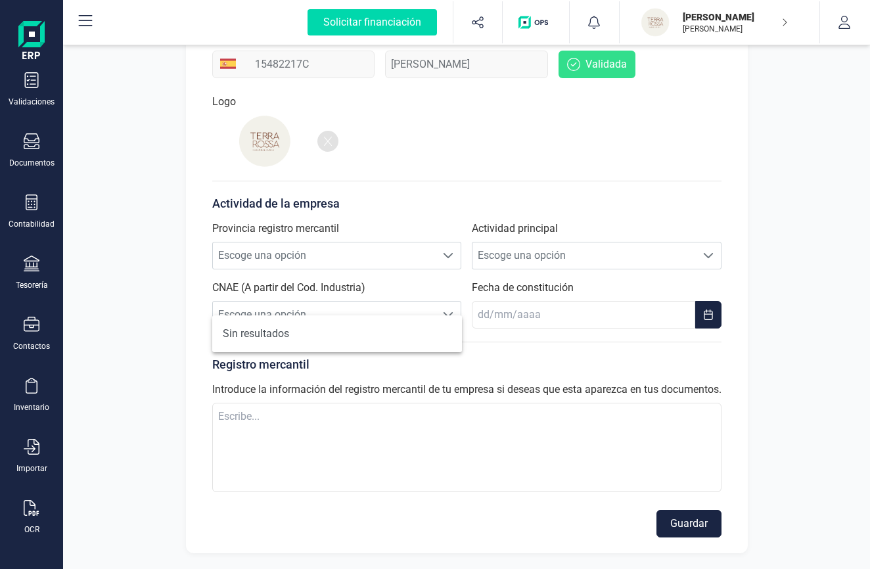
click at [270, 338] on li "Sin resultados" at bounding box center [337, 334] width 250 height 26
click at [266, 303] on span "Escoge una opción" at bounding box center [325, 315] width 224 height 26
click at [531, 316] on form "Actividad de la empresa Provincia registro mercantil Escoge una opción Escoge u…" at bounding box center [466, 359] width 509 height 357
click at [532, 311] on input "text" at bounding box center [584, 315] width 224 height 28
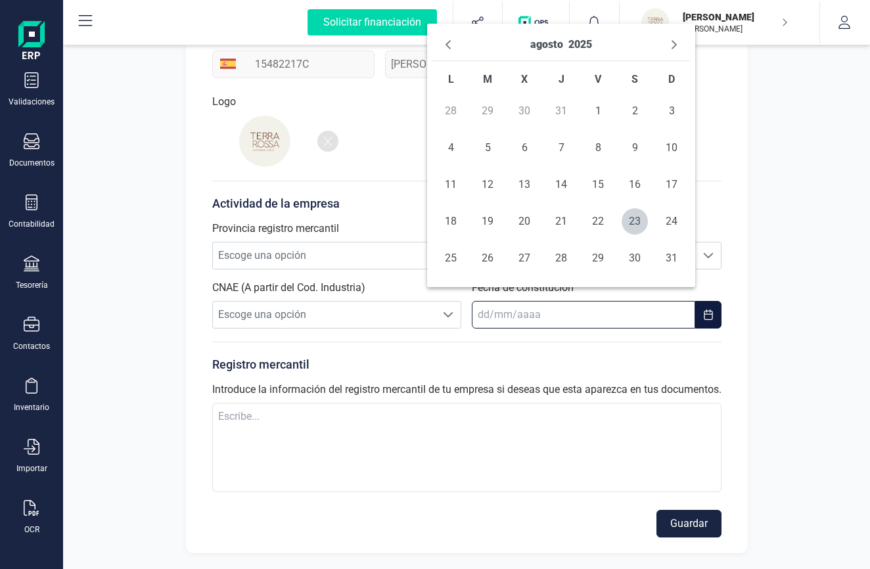
click at [532, 311] on input "text" at bounding box center [584, 315] width 224 height 28
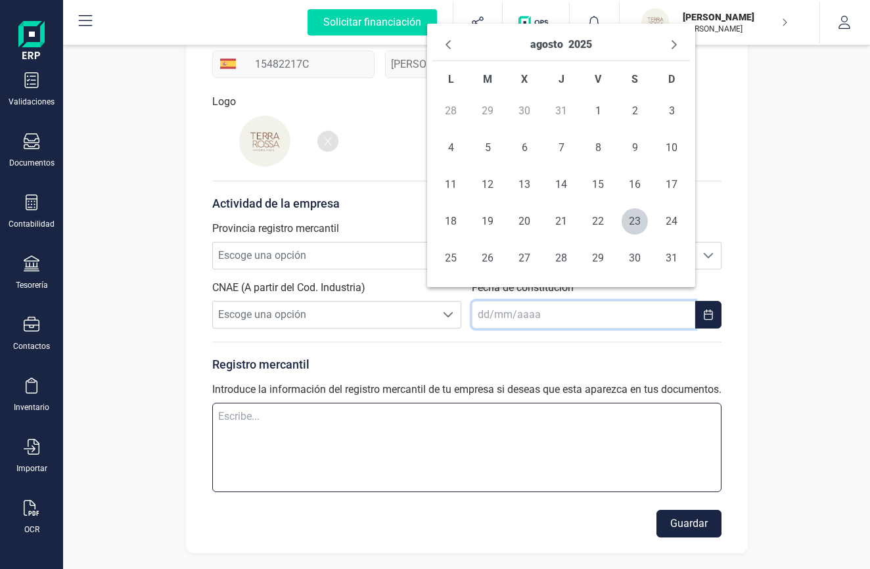
click at [298, 427] on textarea at bounding box center [466, 447] width 509 height 89
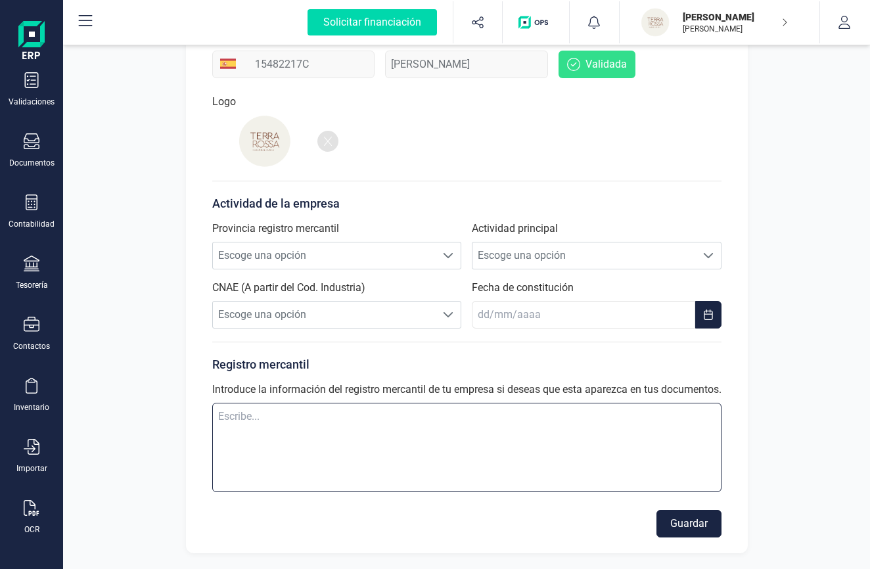
scroll to position [0, 0]
